Goal: Task Accomplishment & Management: Use online tool/utility

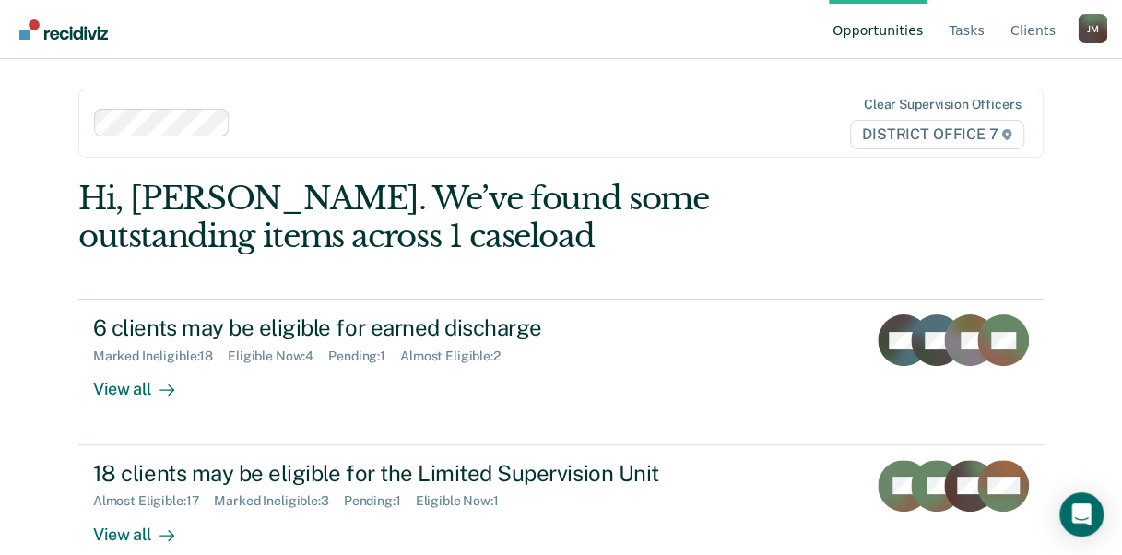
click at [935, 28] on ul "Opportunities Tasks Client s" at bounding box center [953, 29] width 249 height 59
click at [971, 29] on link "Tasks" at bounding box center [966, 29] width 43 height 59
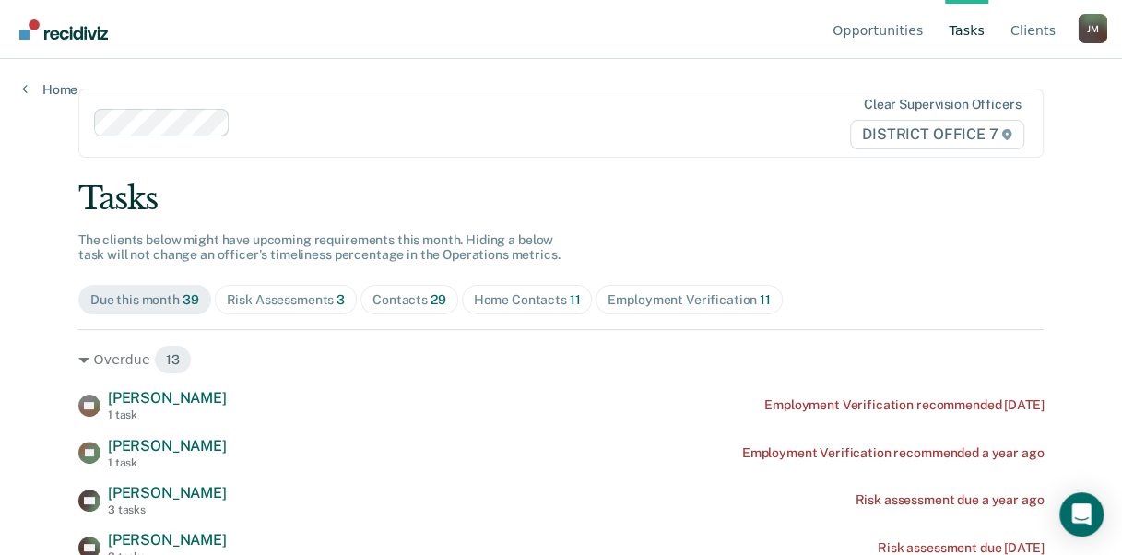
click at [493, 289] on span "Home Contacts 11" at bounding box center [527, 299] width 131 height 29
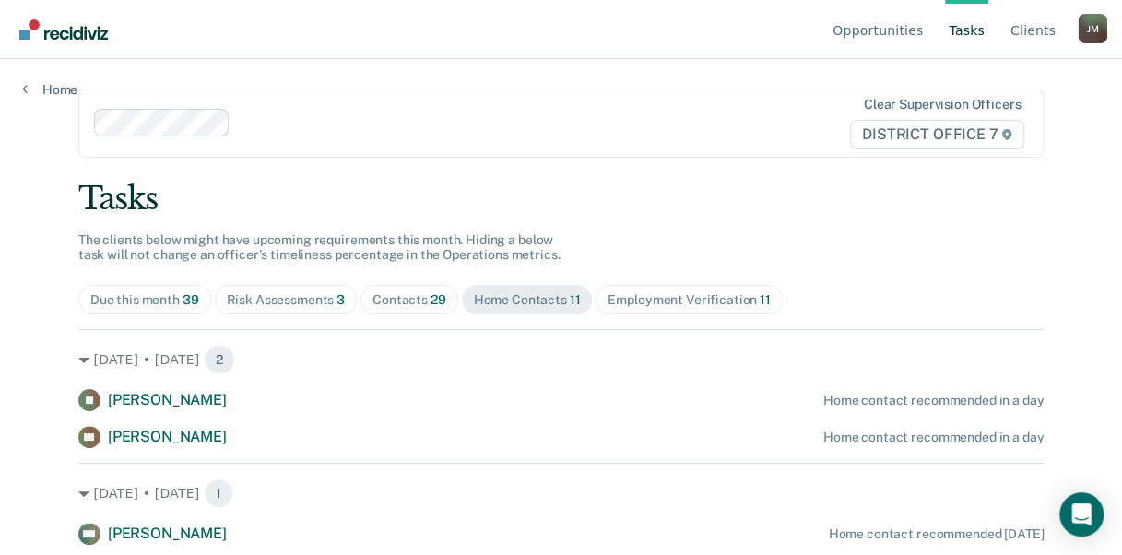
click at [396, 290] on span "Contacts 29" at bounding box center [409, 299] width 98 height 29
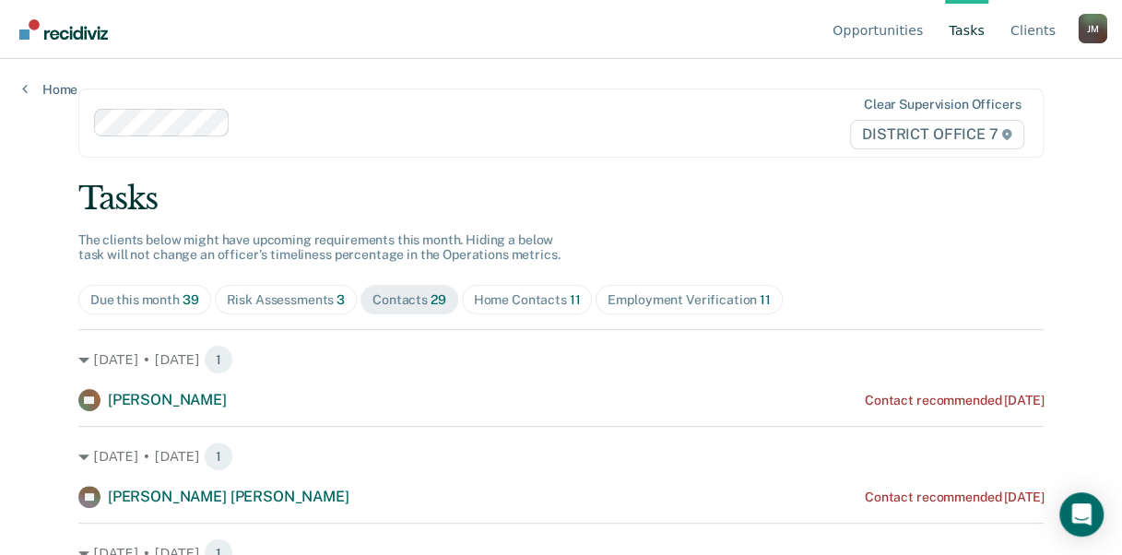
click at [476, 297] on div "Home Contacts 11" at bounding box center [527, 300] width 107 height 16
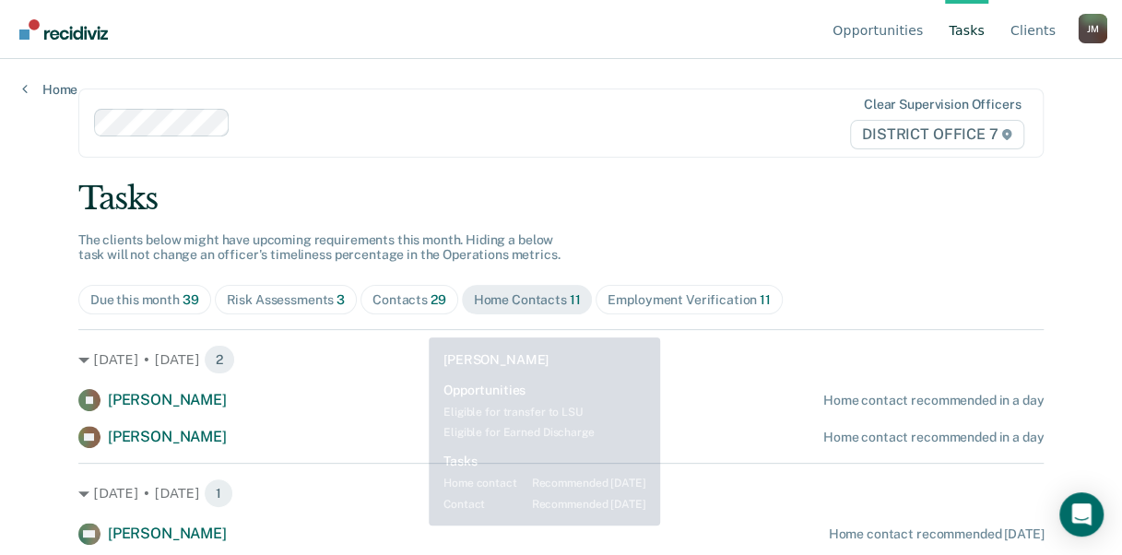
click at [413, 554] on html "Looks like you’re using Internet Explorer 11. For faster loading and a better e…" at bounding box center [561, 277] width 1122 height 555
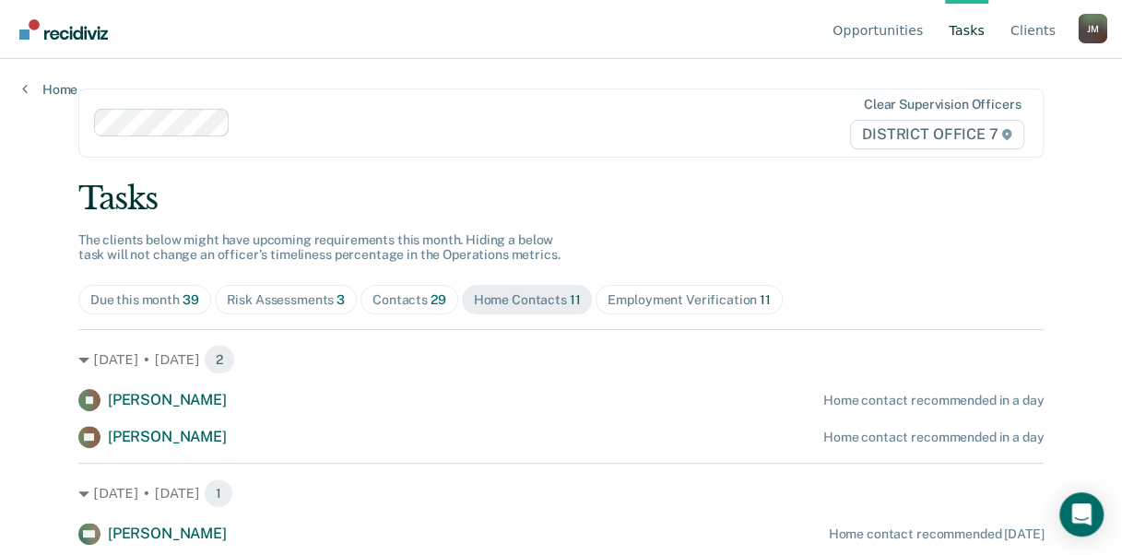
scroll to position [101, 0]
